Goal: Complete application form

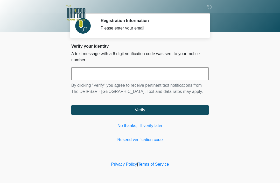
click at [147, 127] on link "No thanks, I'll verify later" at bounding box center [140, 126] width 138 height 6
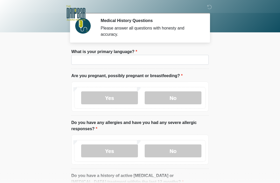
click at [189, 97] on label "No" at bounding box center [173, 98] width 57 height 13
click at [183, 104] on label "No" at bounding box center [173, 98] width 57 height 13
click at [186, 98] on label "No" at bounding box center [173, 98] width 57 height 13
click at [178, 98] on label "No" at bounding box center [173, 98] width 57 height 13
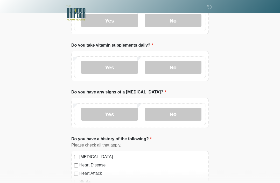
scroll to position [266, 0]
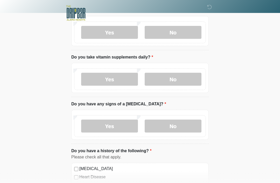
click at [183, 130] on label "No" at bounding box center [173, 126] width 57 height 13
click at [188, 84] on label "No" at bounding box center [173, 79] width 57 height 13
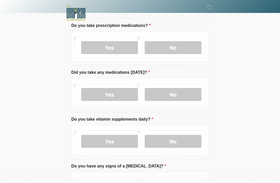
click at [182, 88] on label "No" at bounding box center [173, 94] width 57 height 13
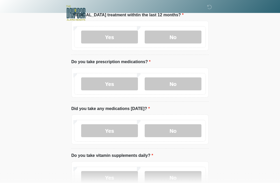
scroll to position [166, 0]
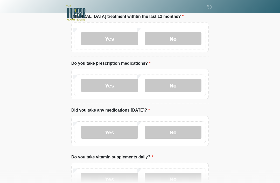
click at [184, 84] on label "No" at bounding box center [173, 85] width 57 height 13
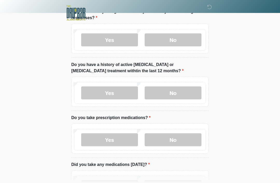
scroll to position [111, 0]
click at [190, 90] on label "No" at bounding box center [173, 93] width 57 height 13
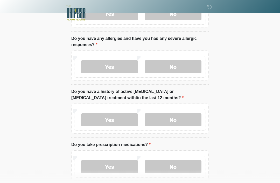
scroll to position [83, 0]
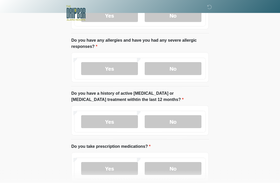
click at [166, 71] on label "No" at bounding box center [173, 68] width 57 height 13
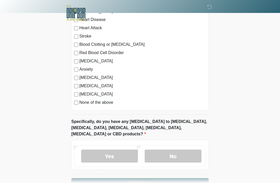
scroll to position [433, 0]
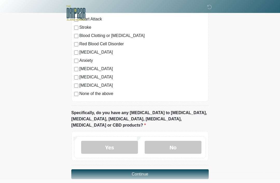
click at [178, 141] on label "No" at bounding box center [173, 147] width 57 height 13
click at [177, 170] on button "Continue" at bounding box center [140, 175] width 138 height 10
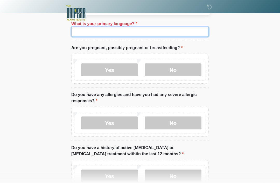
click at [187, 34] on input "What is your primary language?" at bounding box center [140, 32] width 138 height 10
type input "*******"
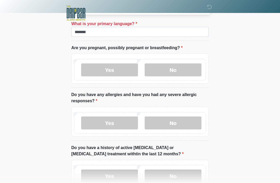
click at [174, 69] on label "No" at bounding box center [173, 70] width 57 height 13
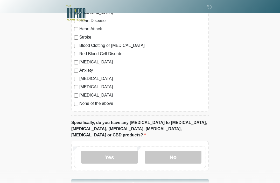
scroll to position [433, 0]
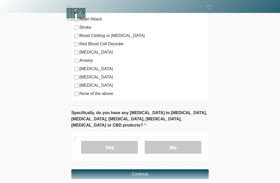
click at [193, 170] on button "Continue" at bounding box center [140, 175] width 138 height 10
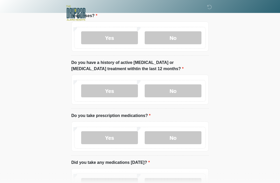
scroll to position [0, 0]
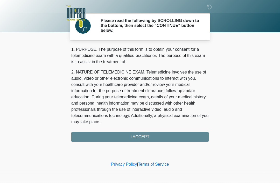
click at [182, 130] on div "1. PURPOSE. The purpose of this form is to obtain your consent for a telemedici…" at bounding box center [140, 94] width 138 height 96
click at [180, 131] on div "1. PURPOSE. The purpose of this form is to obtain your consent for a telemedici…" at bounding box center [140, 94] width 138 height 96
click at [152, 137] on div "1. PURPOSE. The purpose of this form is to obtain your consent for a telemedici…" at bounding box center [140, 94] width 138 height 96
click at [154, 135] on div "1. PURPOSE. The purpose of this form is to obtain your consent for a telemedici…" at bounding box center [140, 94] width 138 height 96
click at [145, 137] on div "1. PURPOSE. The purpose of this form is to obtain your consent for a telemedici…" at bounding box center [140, 94] width 138 height 96
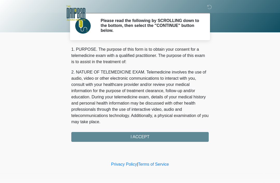
click at [151, 134] on div "1. PURPOSE. The purpose of this form is to obtain your consent for a telemedici…" at bounding box center [140, 94] width 138 height 96
click at [152, 137] on div "1. PURPOSE. The purpose of this form is to obtain your consent for a telemedici…" at bounding box center [140, 94] width 138 height 96
click at [184, 137] on div "1. PURPOSE. The purpose of this form is to obtain your consent for a telemedici…" at bounding box center [140, 94] width 138 height 96
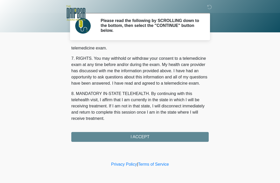
click at [172, 133] on div "1. PURPOSE. The purpose of this form is to obtain your consent for a telemedici…" at bounding box center [140, 94] width 138 height 96
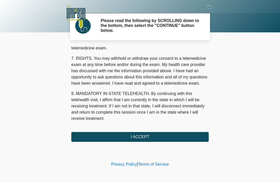
click at [187, 135] on button "I ACCEPT" at bounding box center [140, 137] width 138 height 10
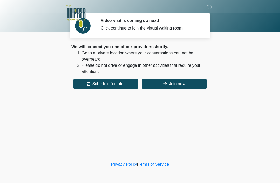
click at [200, 83] on button "Join now" at bounding box center [174, 84] width 65 height 10
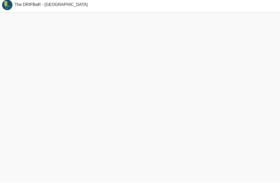
scroll to position [2, 0]
